Goal: Find specific page/section: Find specific page/section

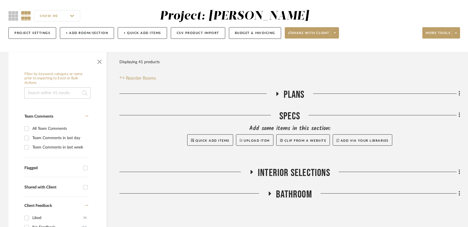
click at [210, 17] on div "Project: [PERSON_NAME]" at bounding box center [234, 16] width 149 height 12
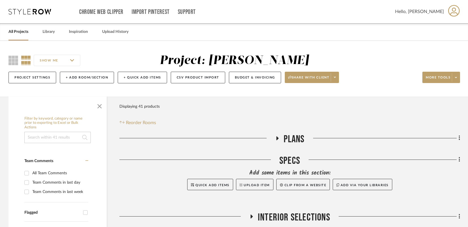
click at [27, 33] on link "All Projects" at bounding box center [19, 32] width 20 height 8
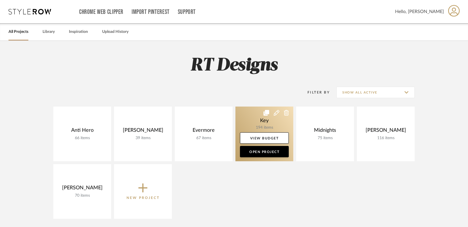
click at [244, 116] on link at bounding box center [264, 134] width 58 height 55
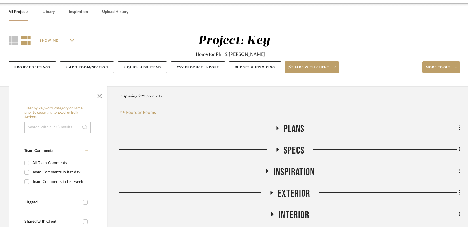
scroll to position [58, 0]
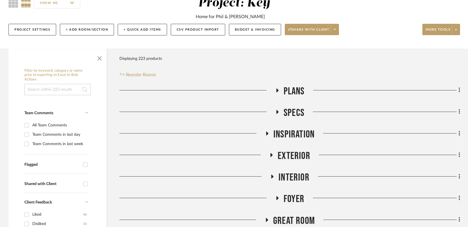
click at [271, 154] on icon at bounding box center [271, 155] width 2 height 4
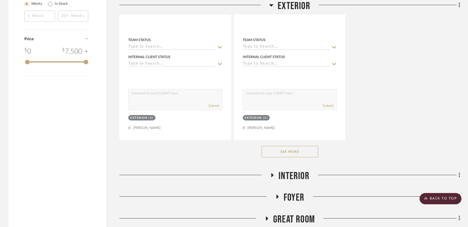
scroll to position [848, 0]
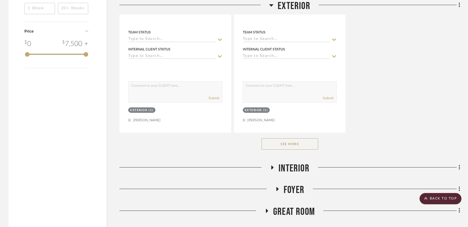
click at [290, 143] on button "See More" at bounding box center [289, 143] width 57 height 11
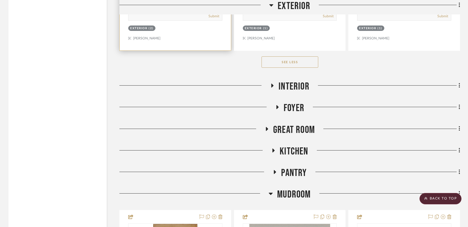
scroll to position [2187, 0]
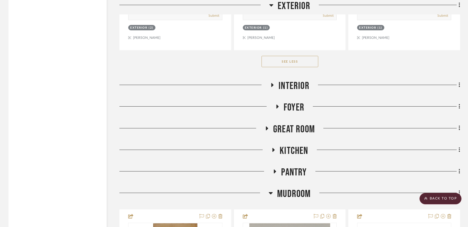
click at [270, 5] on icon at bounding box center [271, 5] width 4 height 2
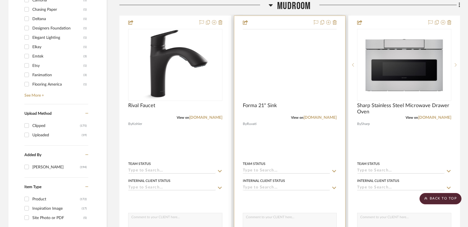
scroll to position [560, 0]
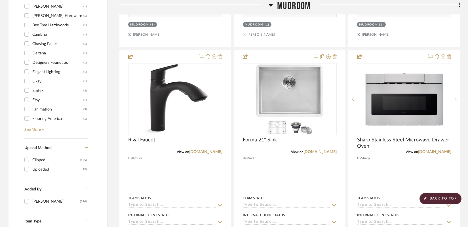
click at [269, 7] on icon at bounding box center [270, 5] width 4 height 7
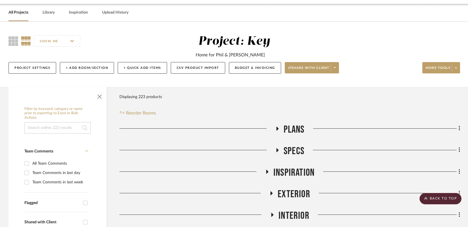
scroll to position [0, 0]
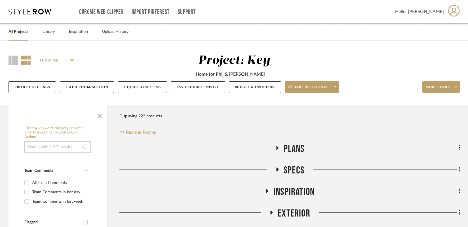
click at [279, 144] on h3 "Plans" at bounding box center [289, 149] width 29 height 12
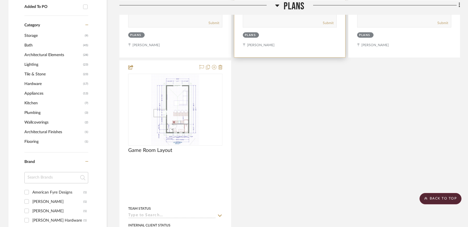
scroll to position [357, 0]
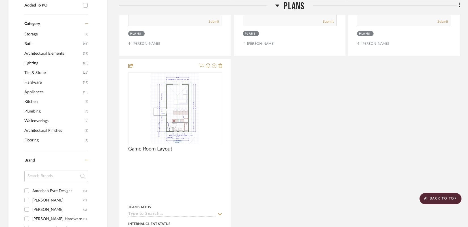
click at [276, 4] on icon at bounding box center [277, 5] width 4 height 2
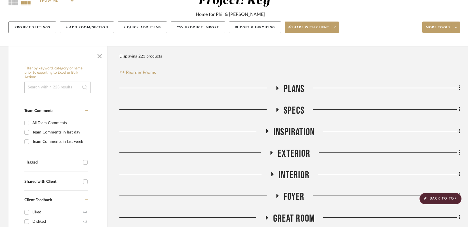
scroll to position [0, 0]
